Goal: Transaction & Acquisition: Obtain resource

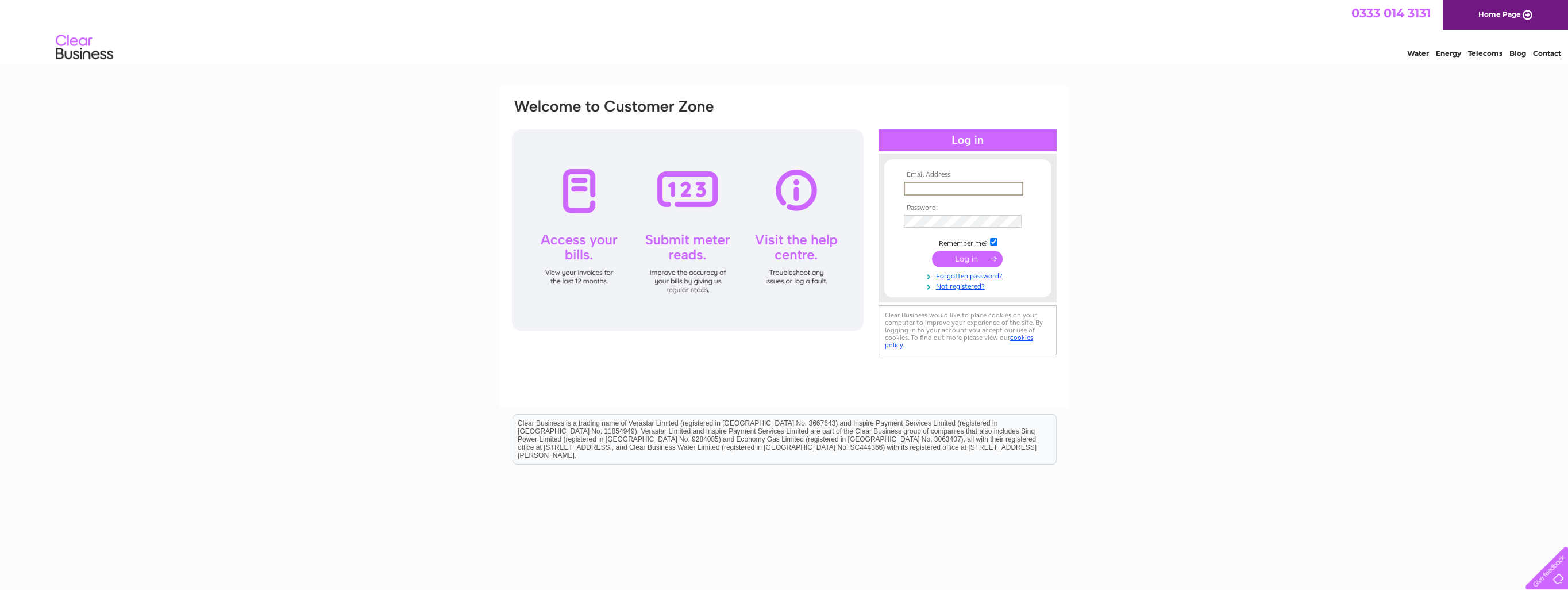
click at [941, 191] on input "text" at bounding box center [963, 188] width 119 height 14
type input "andy.davison@caledonian-marts.com"
click at [967, 260] on input "submit" at bounding box center [968, 258] width 71 height 16
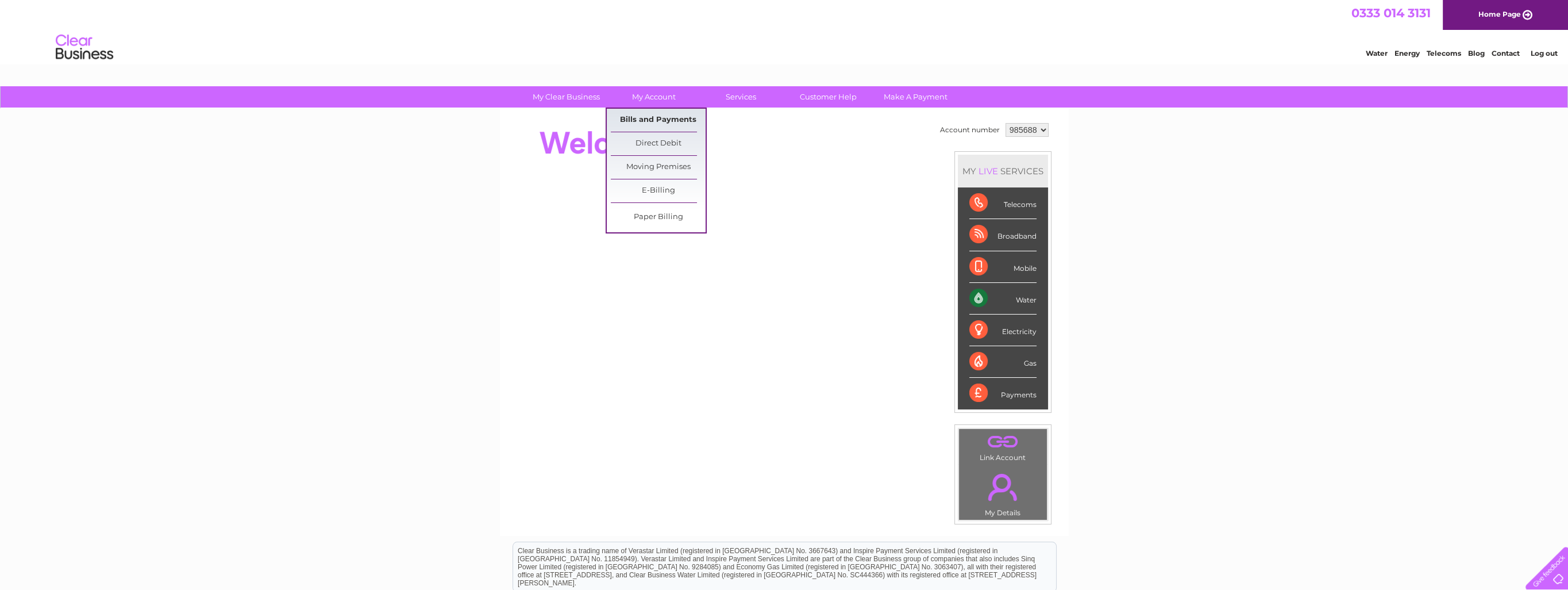
click at [641, 120] on link "Bills and Payments" at bounding box center [658, 120] width 95 height 23
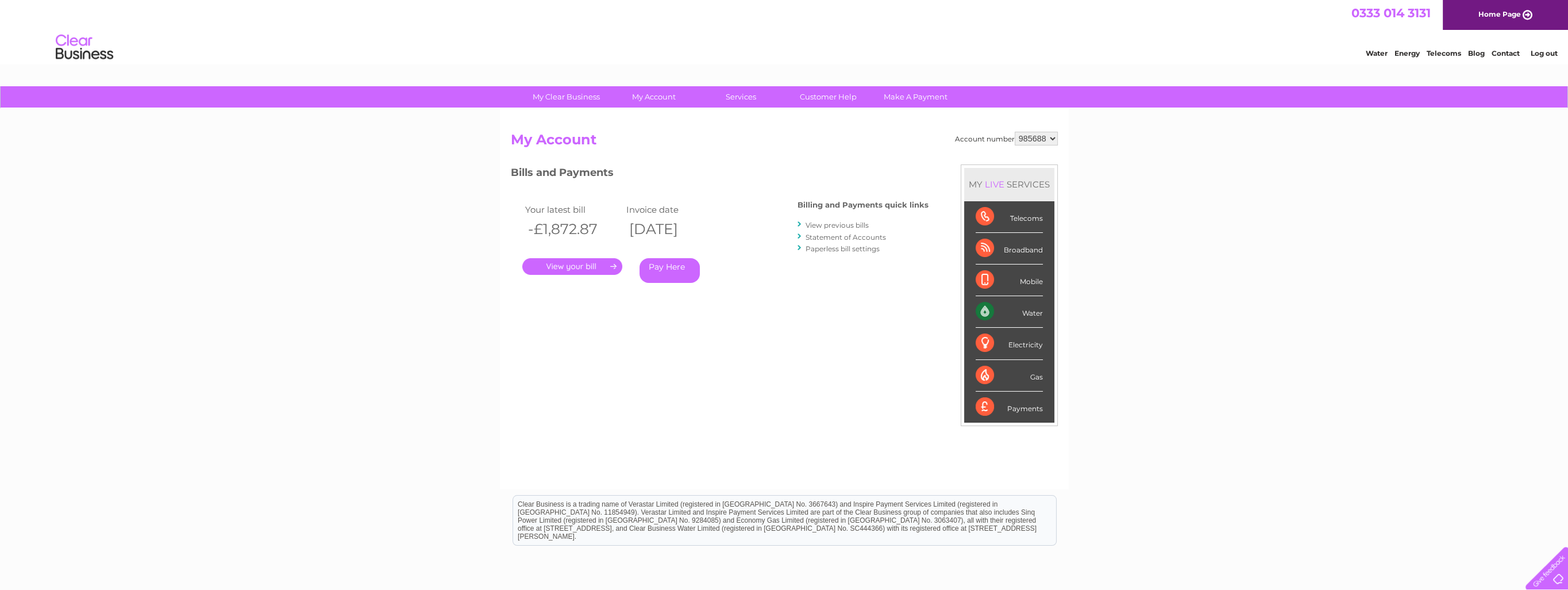
click at [600, 269] on link "." at bounding box center [572, 267] width 100 height 17
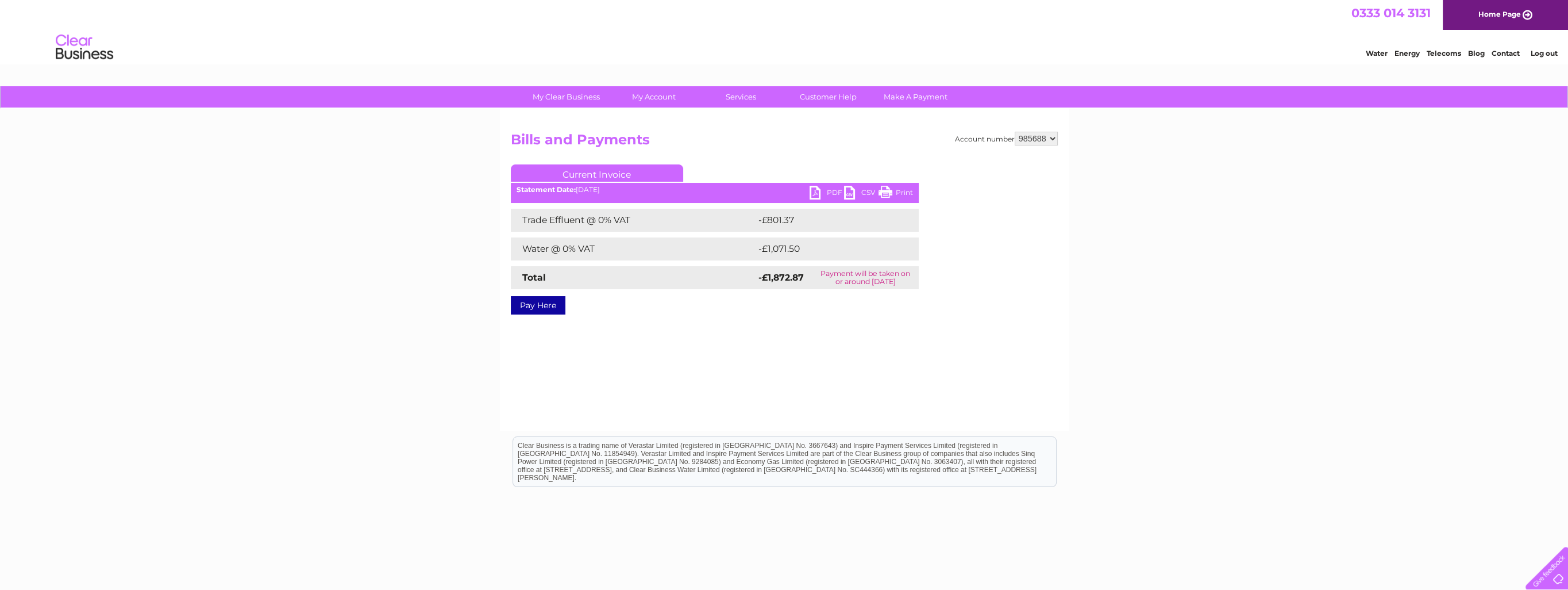
click at [825, 190] on link "PDF" at bounding box center [826, 194] width 34 height 17
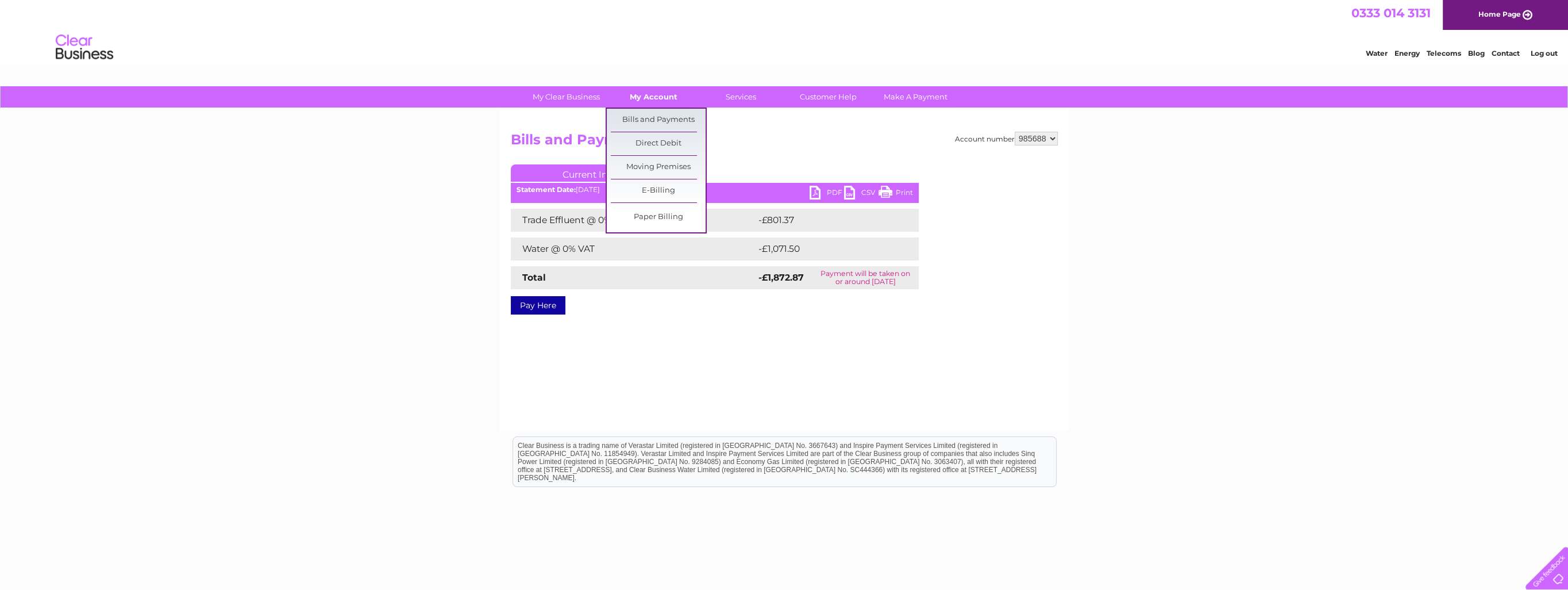
click at [666, 102] on link "My Account" at bounding box center [653, 97] width 95 height 21
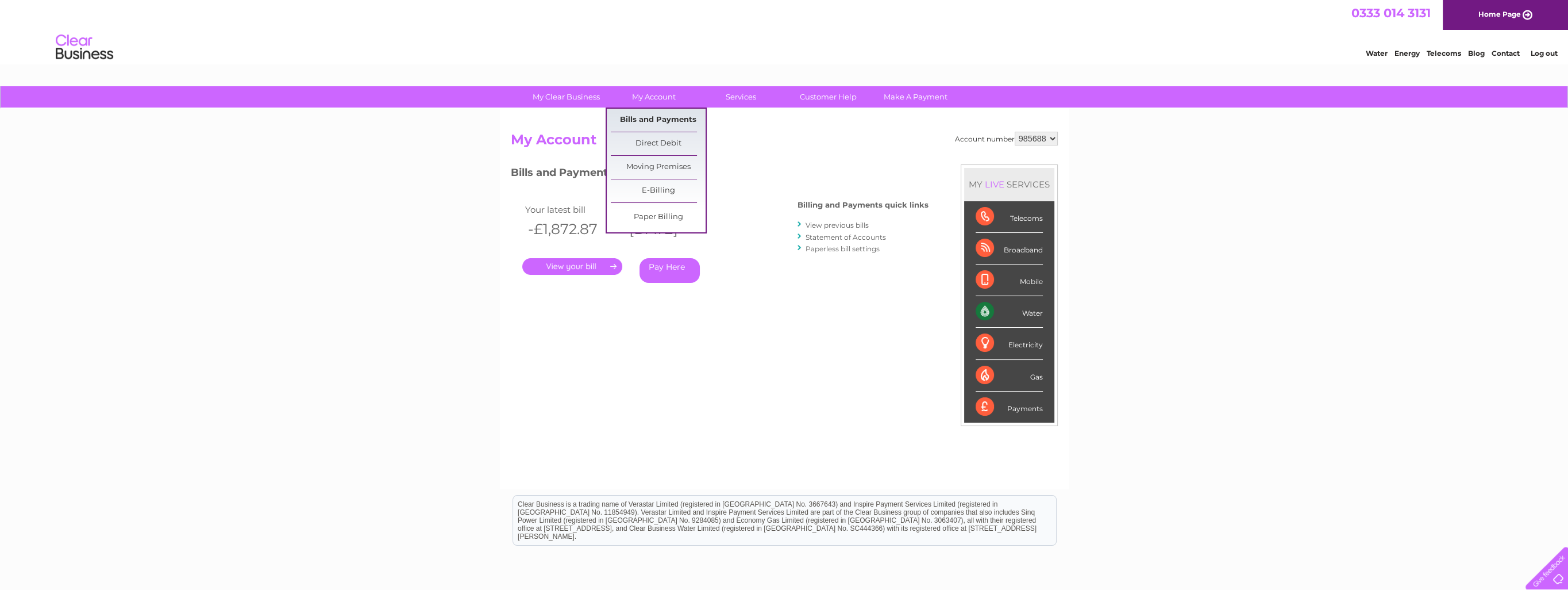
click at [660, 118] on link "Bills and Payments" at bounding box center [658, 120] width 95 height 23
click at [665, 96] on link "My Account" at bounding box center [653, 97] width 95 height 21
